Goal: Navigation & Orientation: Find specific page/section

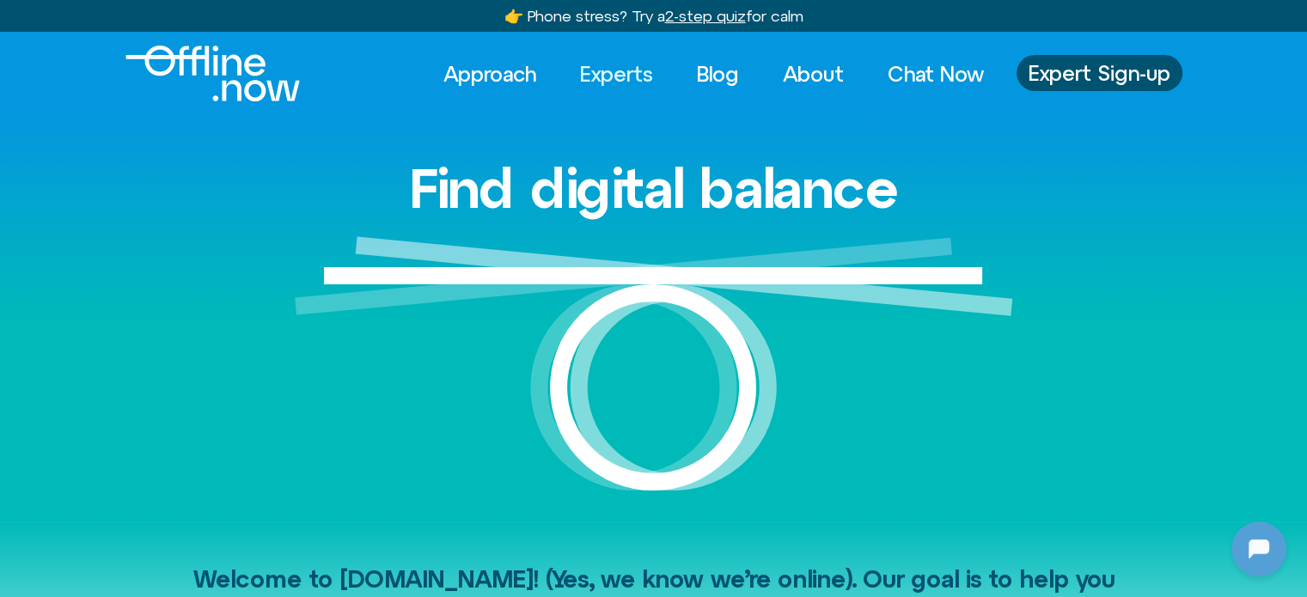
click at [569, 75] on link "Experts" at bounding box center [617, 74] width 104 height 38
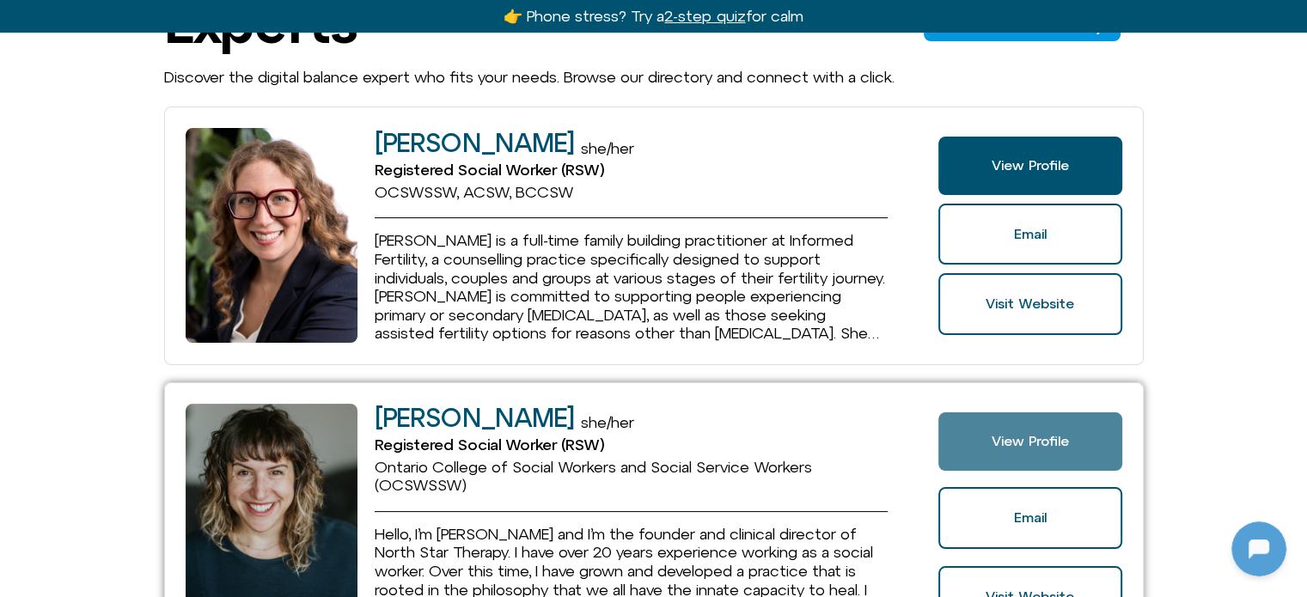
scroll to position [172, 0]
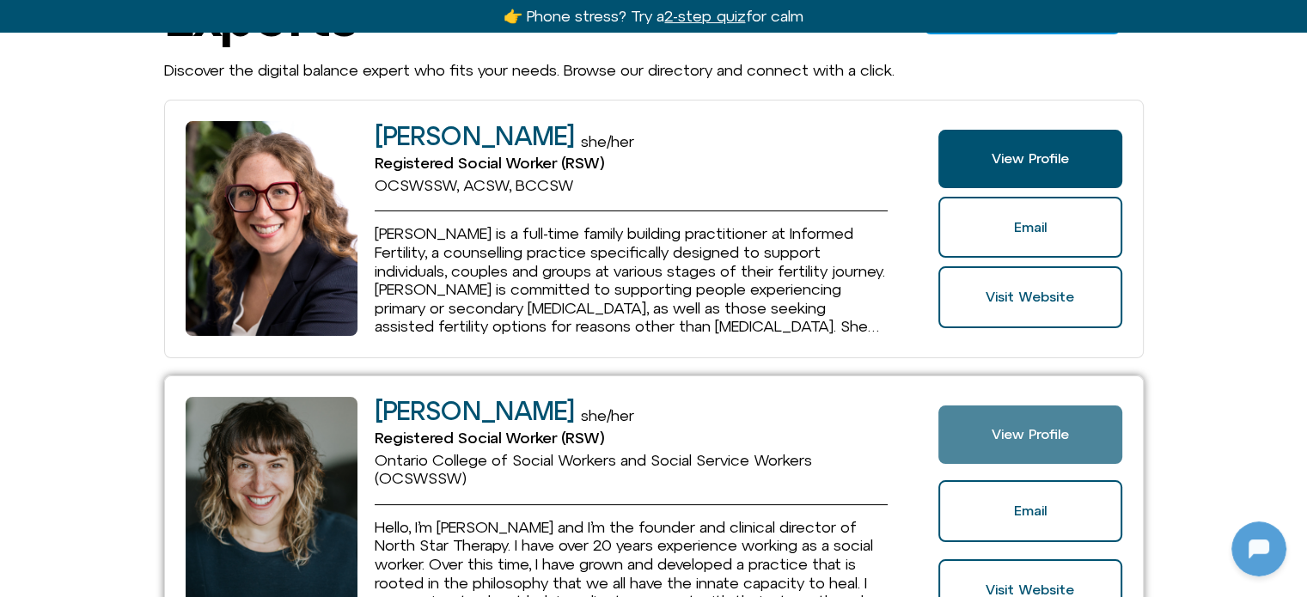
click at [1001, 439] on span "View Profile" at bounding box center [1030, 434] width 77 height 15
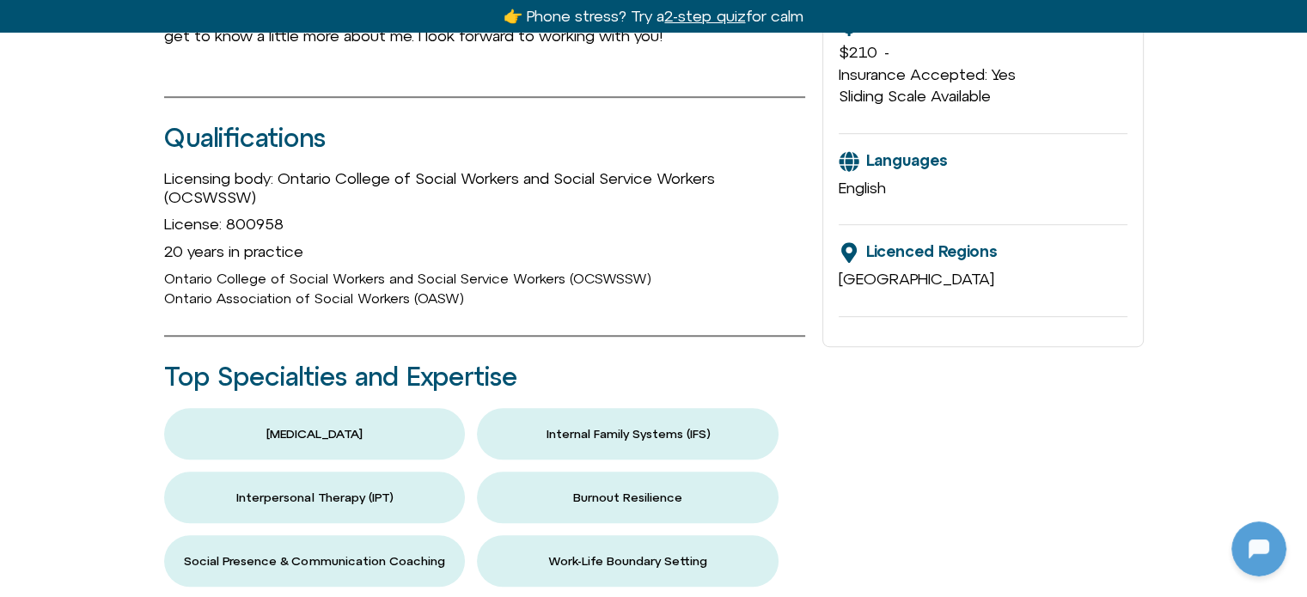
scroll to position [1203, 0]
